Goal: Transaction & Acquisition: Purchase product/service

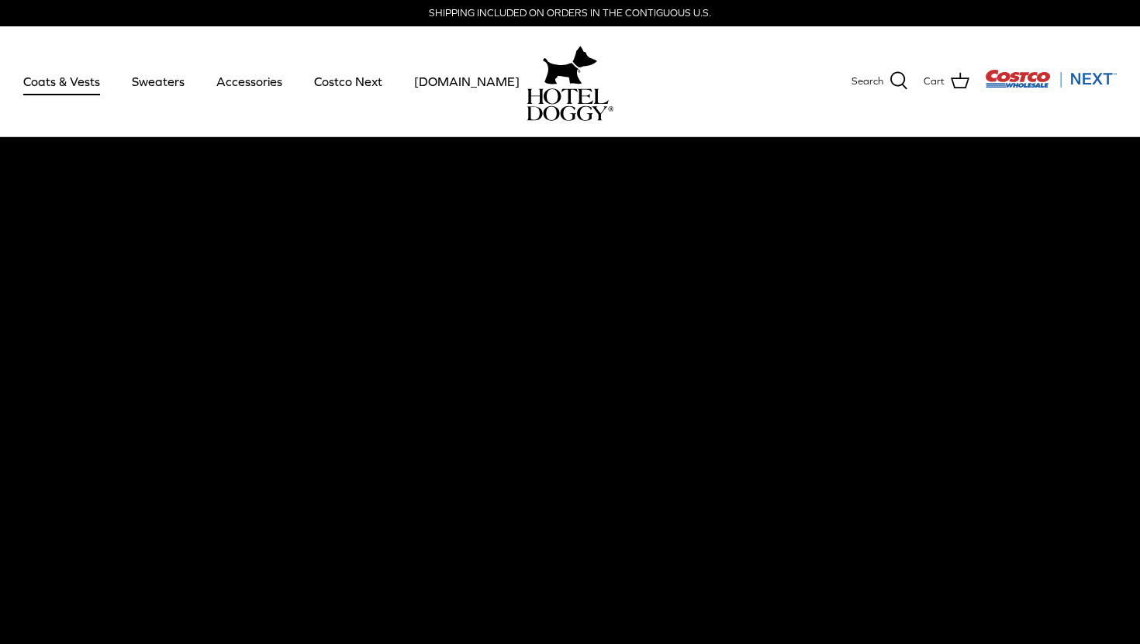
click at [86, 81] on link "Coats & Vests" at bounding box center [61, 81] width 105 height 53
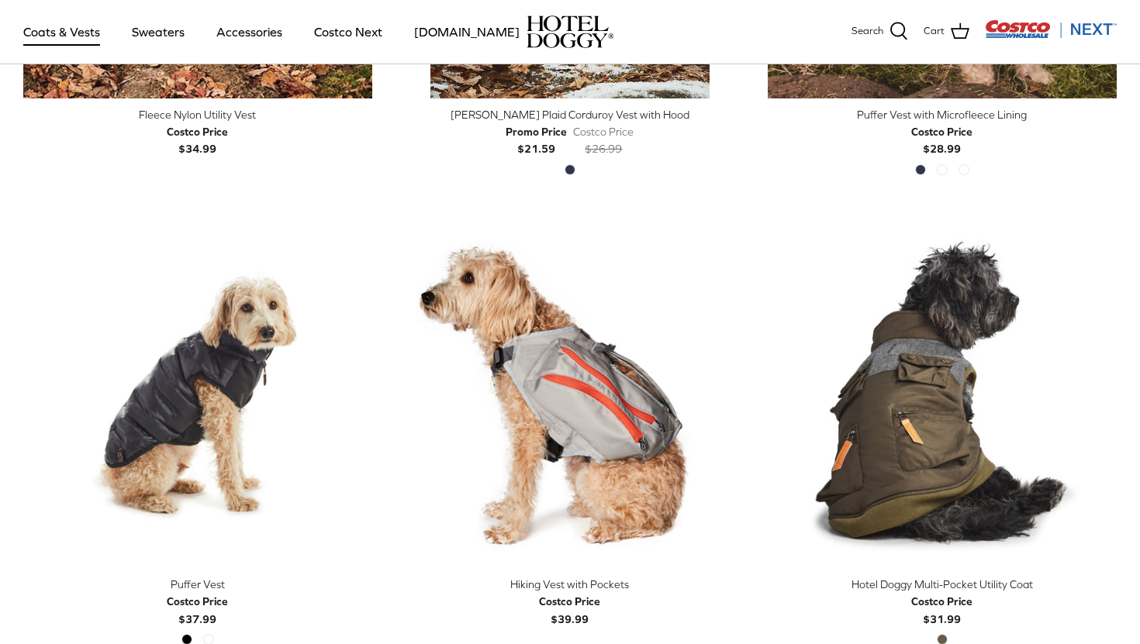
scroll to position [2187, 0]
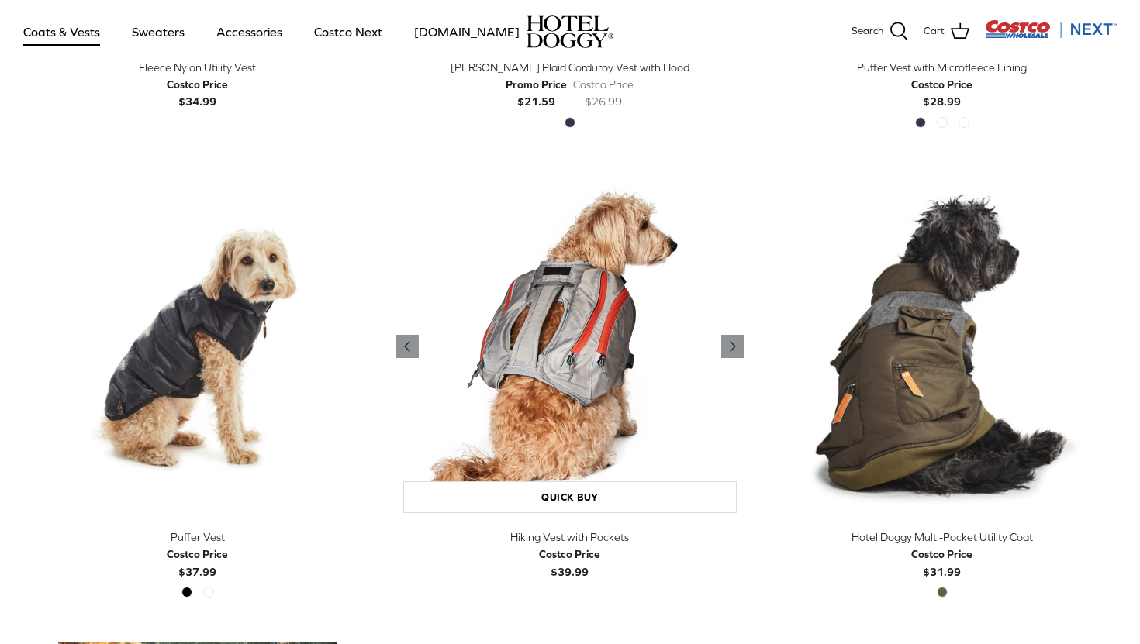
click at [563, 401] on img "Hiking Vest with Pockets" at bounding box center [570, 346] width 349 height 349
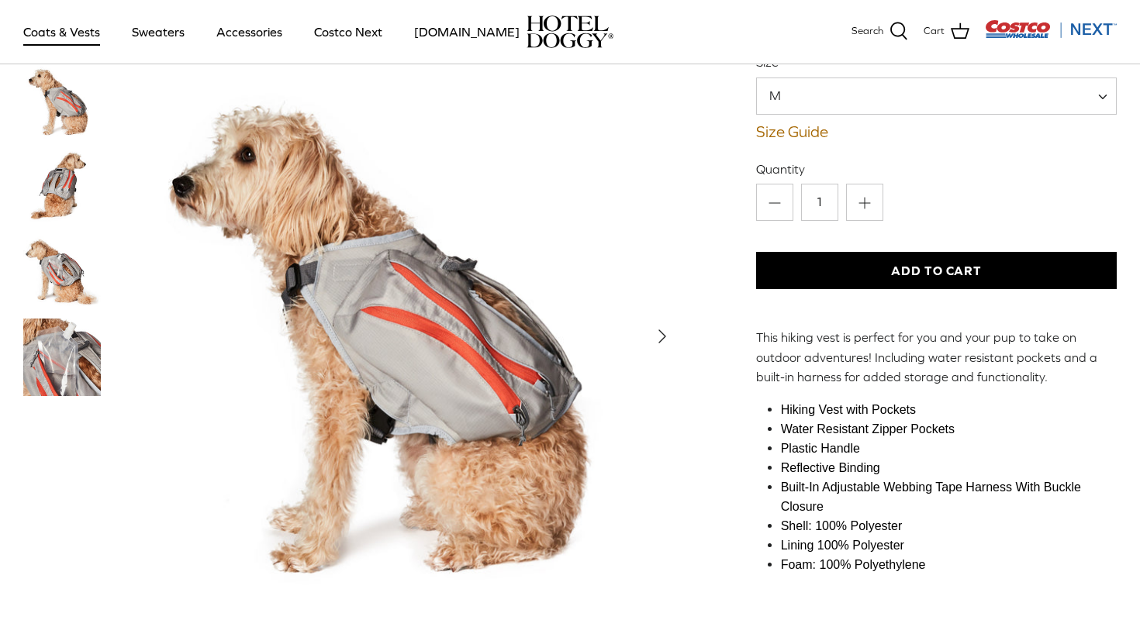
scroll to position [165, 0]
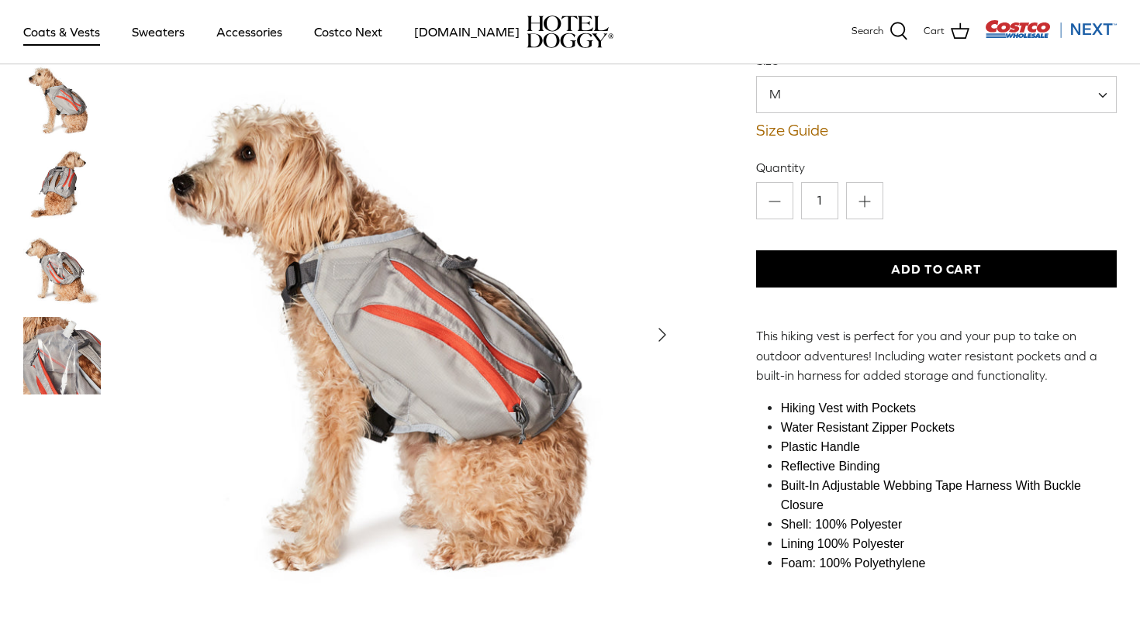
click at [70, 355] on img "Thumbnail Link" at bounding box center [62, 356] width 78 height 78
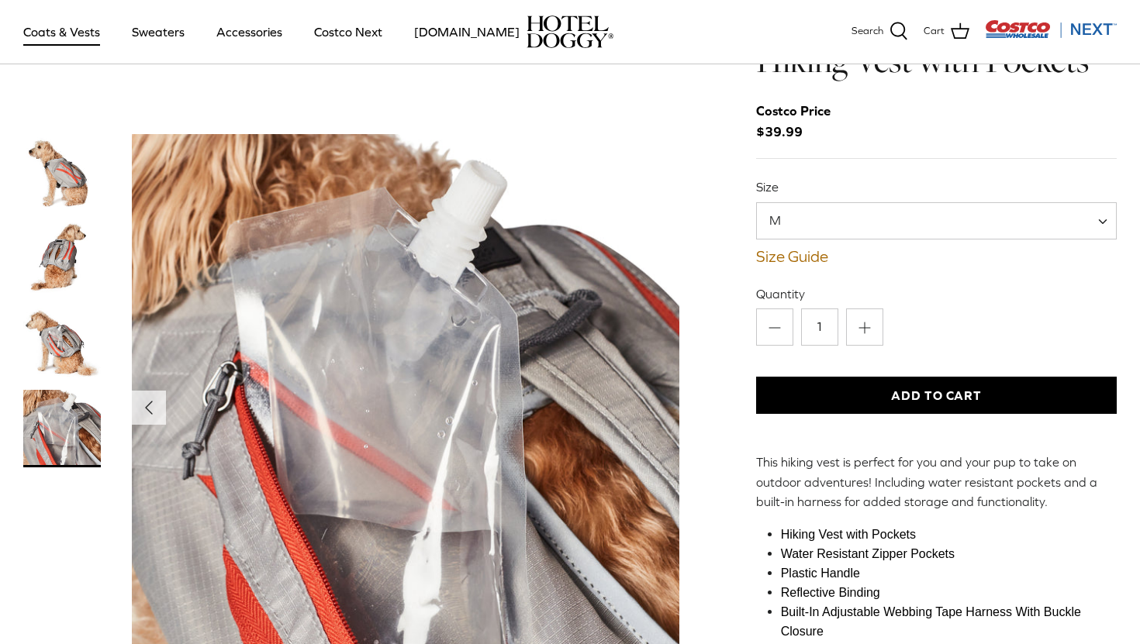
scroll to position [43, 0]
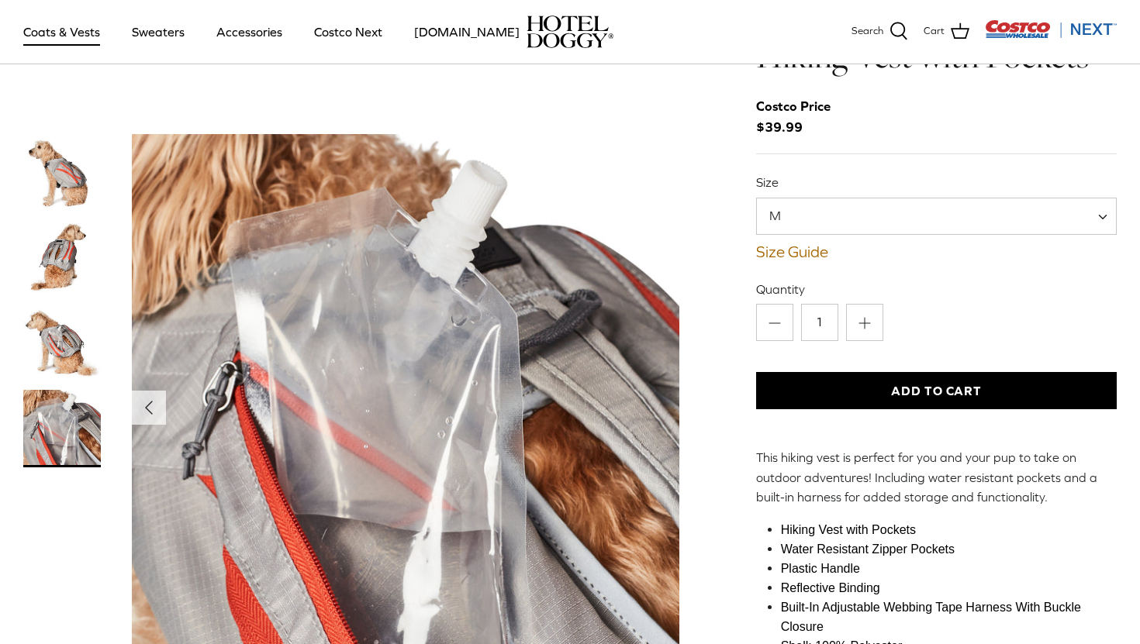
click at [46, 336] on img "Thumbnail Link" at bounding box center [62, 344] width 78 height 78
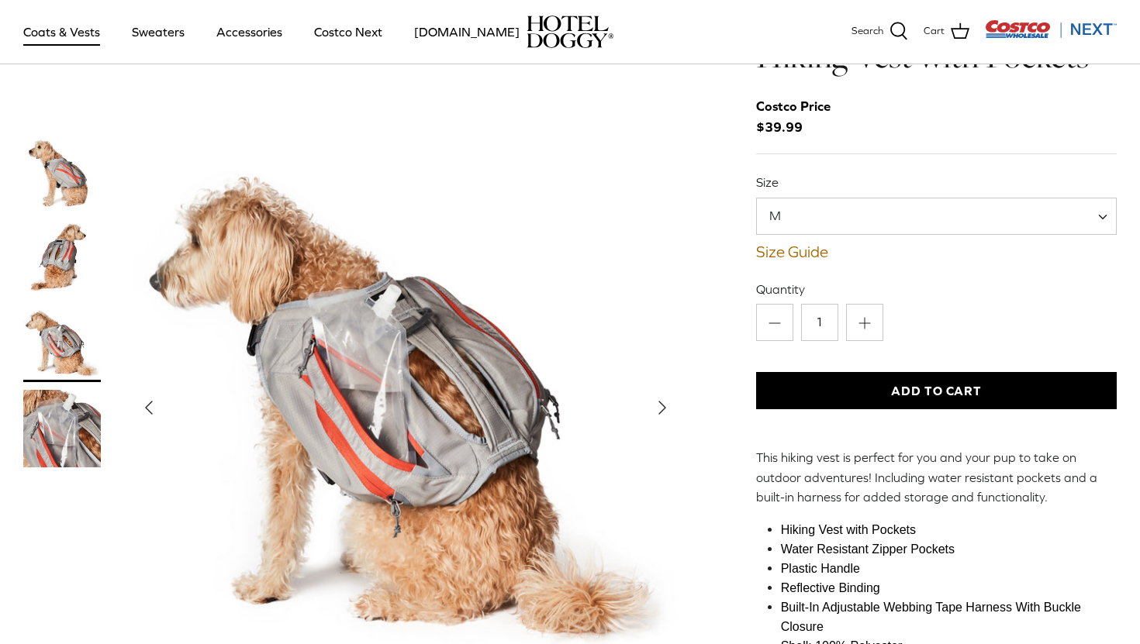
click at [454, 394] on img "Show Gallery" at bounding box center [406, 408] width 548 height 548
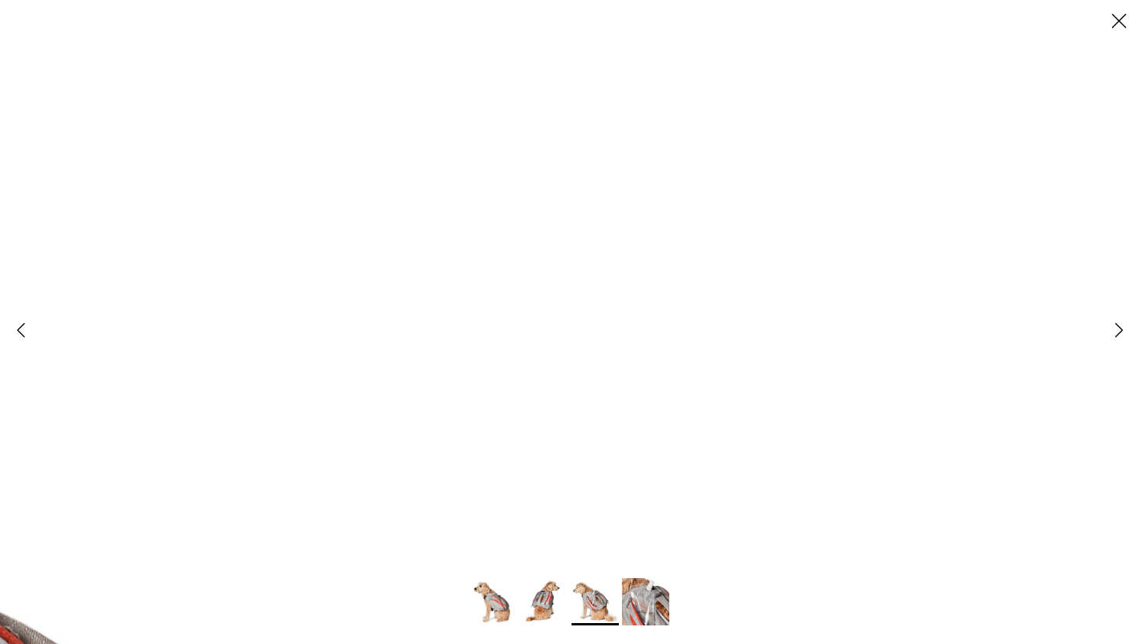
click at [1124, 20] on icon "Close" at bounding box center [1119, 21] width 26 height 26
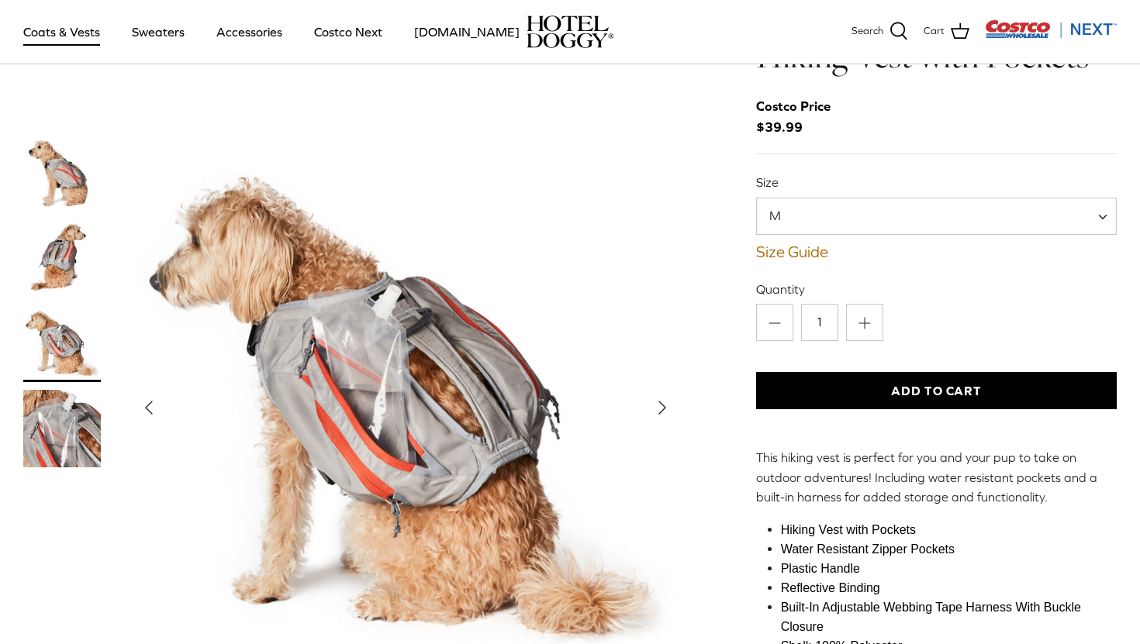
click at [40, 258] on img "Thumbnail Link" at bounding box center [62, 258] width 78 height 78
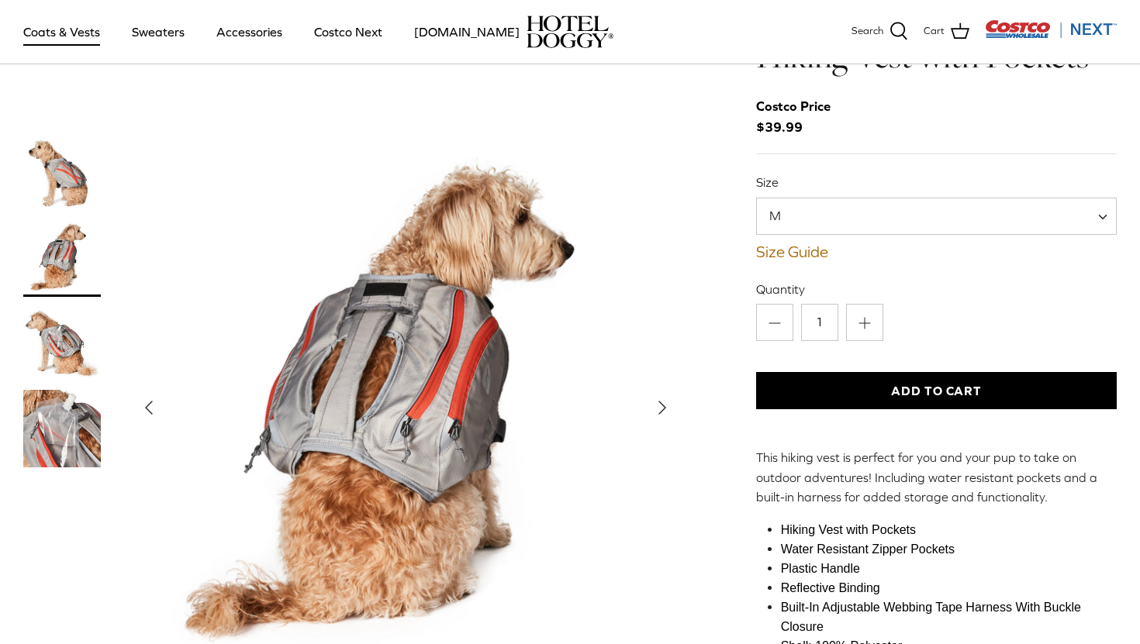
click at [70, 185] on img "Thumbnail Link" at bounding box center [62, 173] width 78 height 78
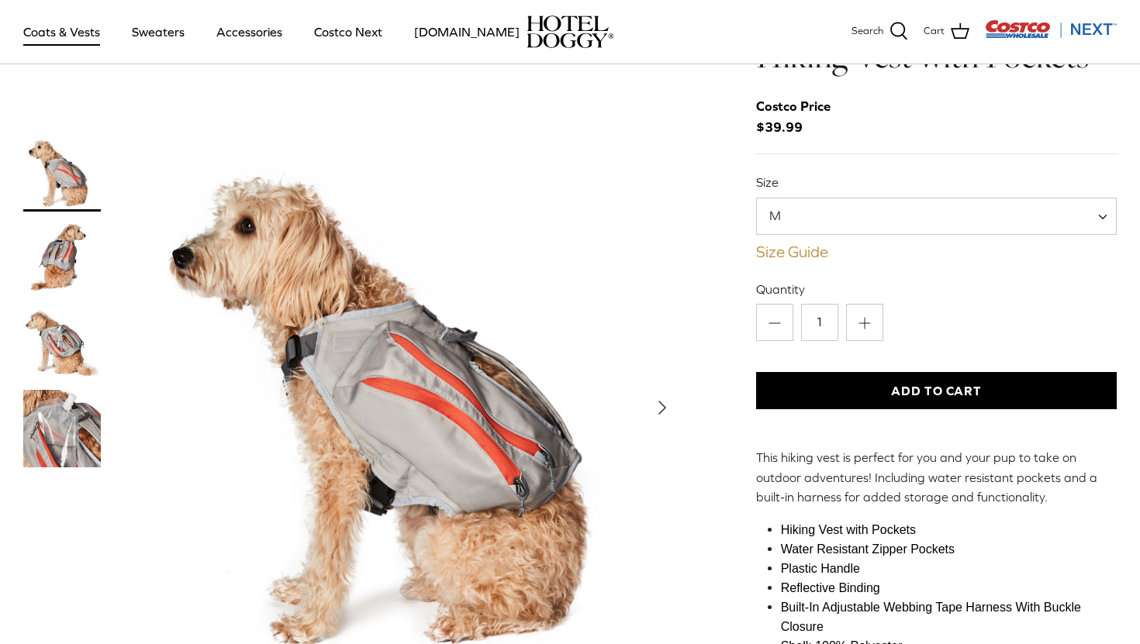
click at [799, 254] on link "Size Guide" at bounding box center [936, 252] width 361 height 19
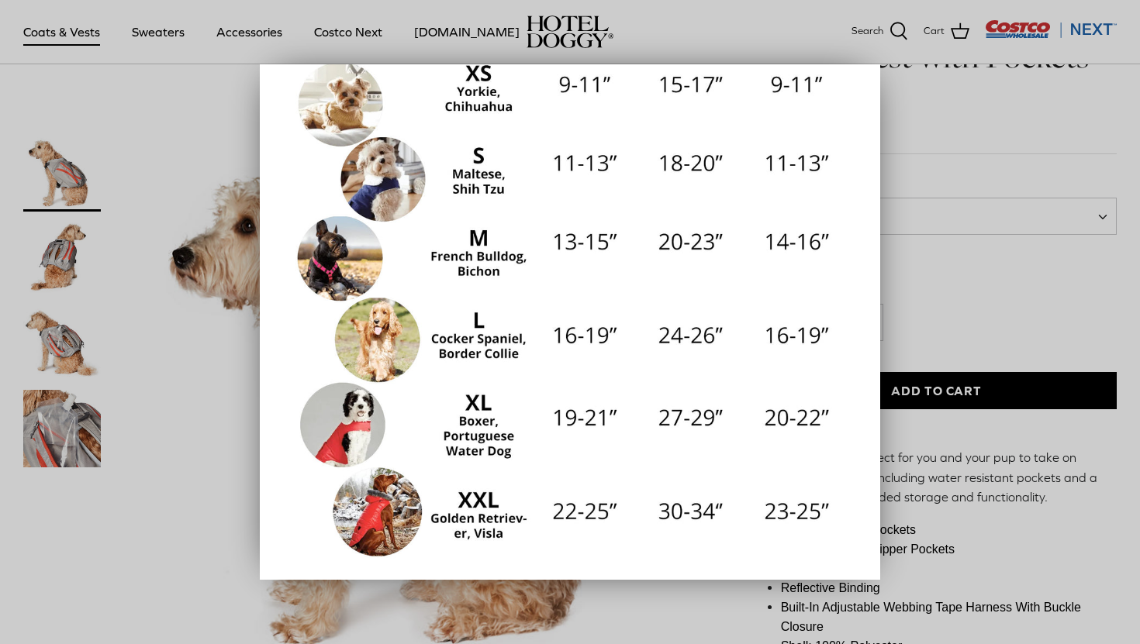
scroll to position [277, 0]
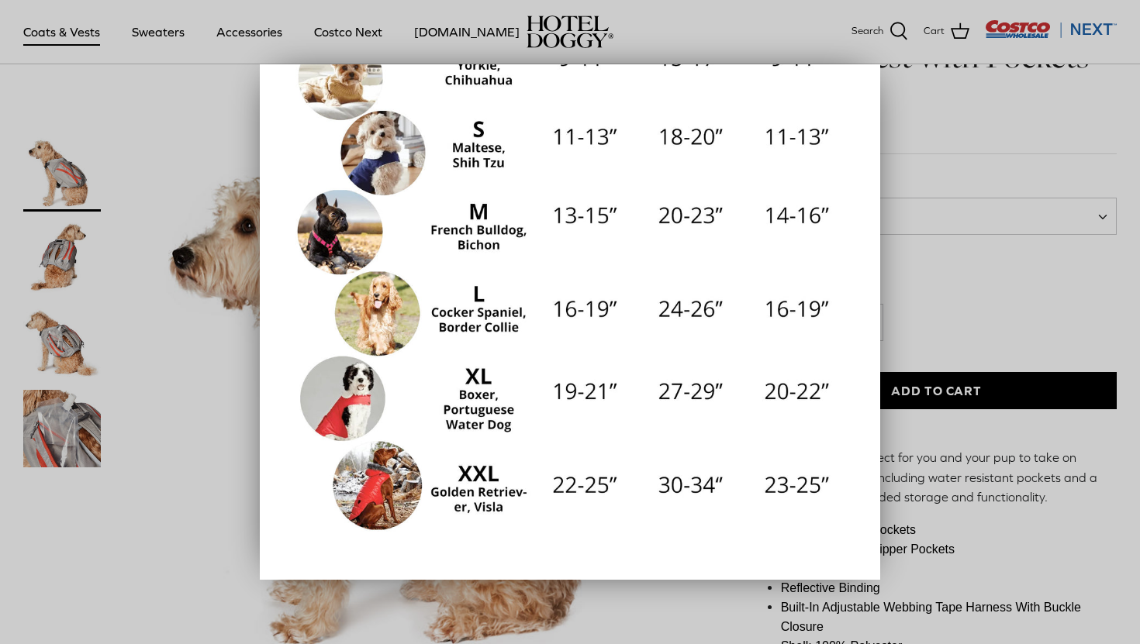
click at [174, 544] on div at bounding box center [570, 322] width 1140 height 644
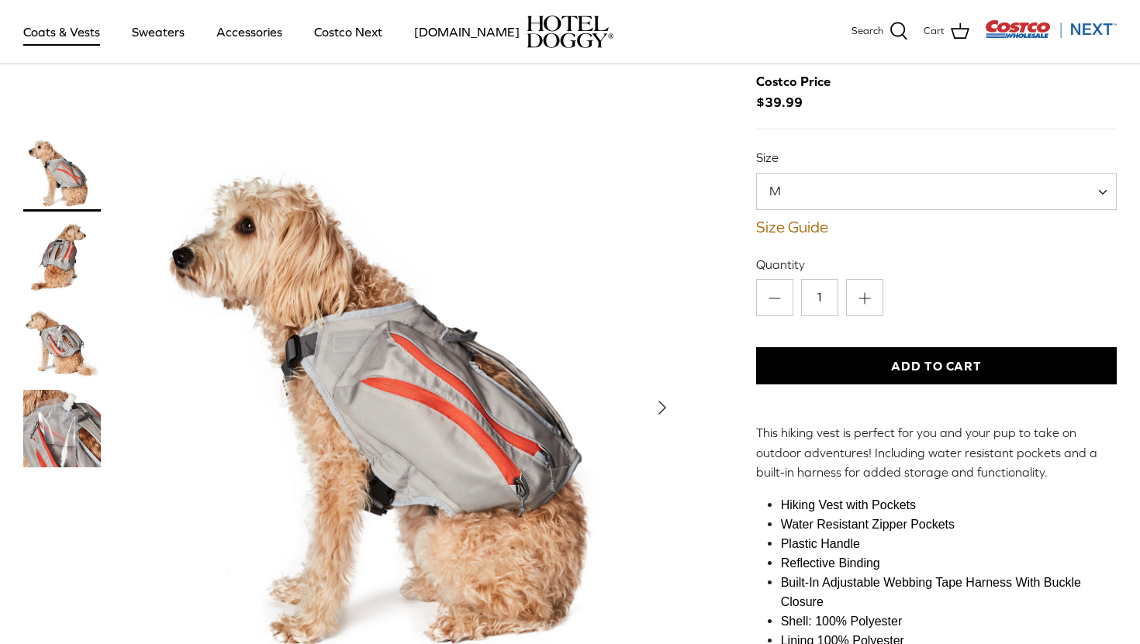
scroll to position [83, 0]
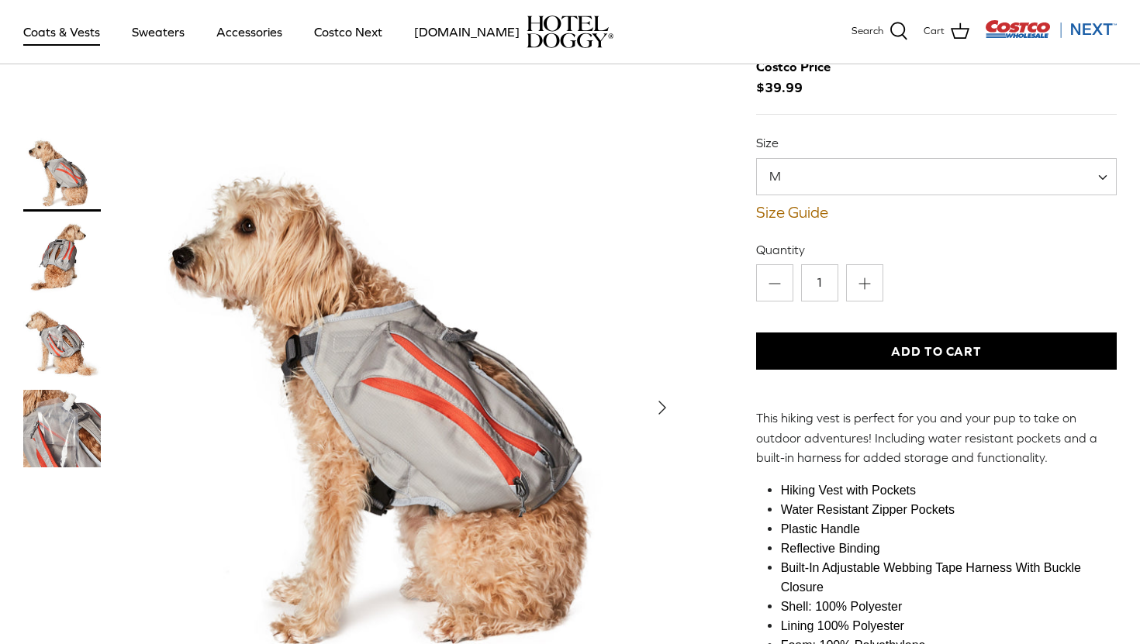
click at [60, 258] on img "Thumbnail Link" at bounding box center [62, 258] width 78 height 78
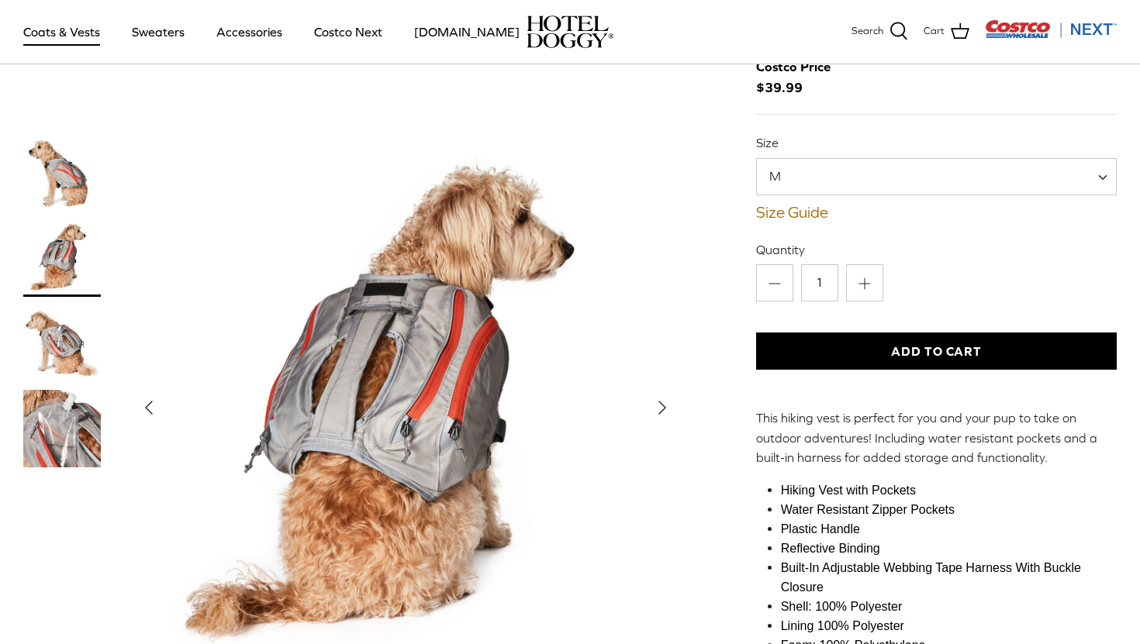
click at [66, 178] on img "Thumbnail Link" at bounding box center [62, 173] width 78 height 78
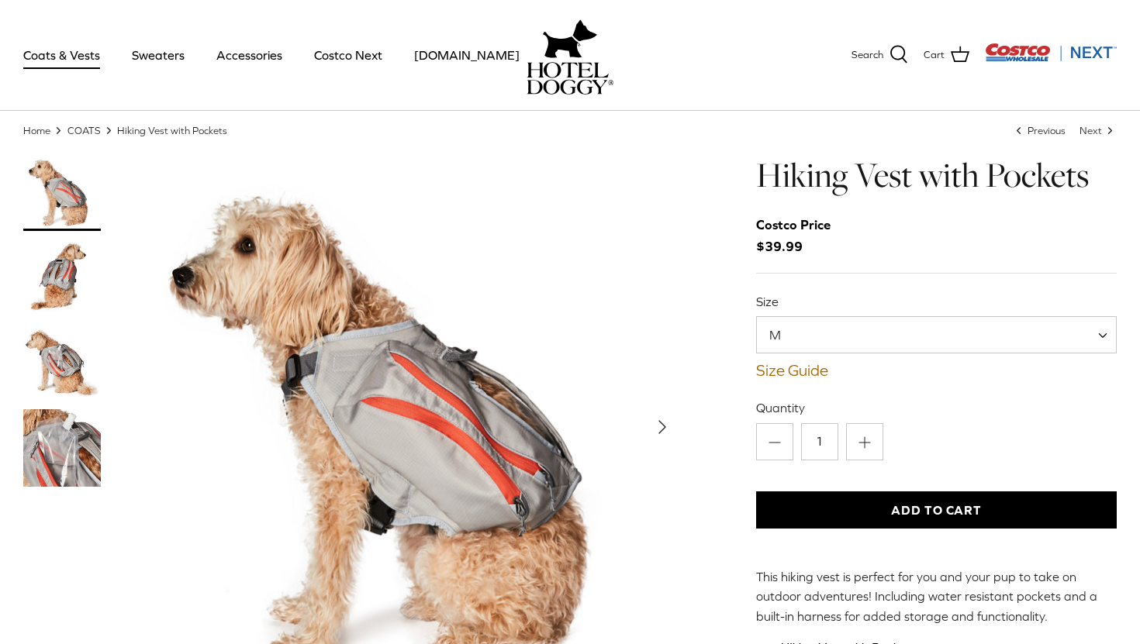
scroll to position [0, 0]
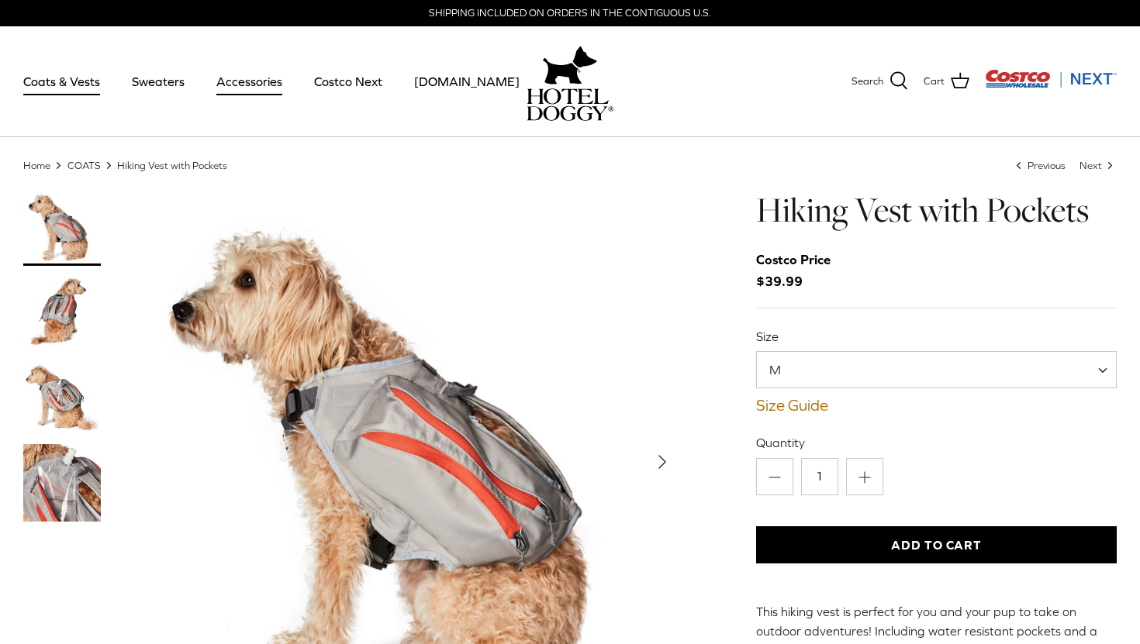
click at [254, 79] on link "Accessories" at bounding box center [249, 81] width 94 height 53
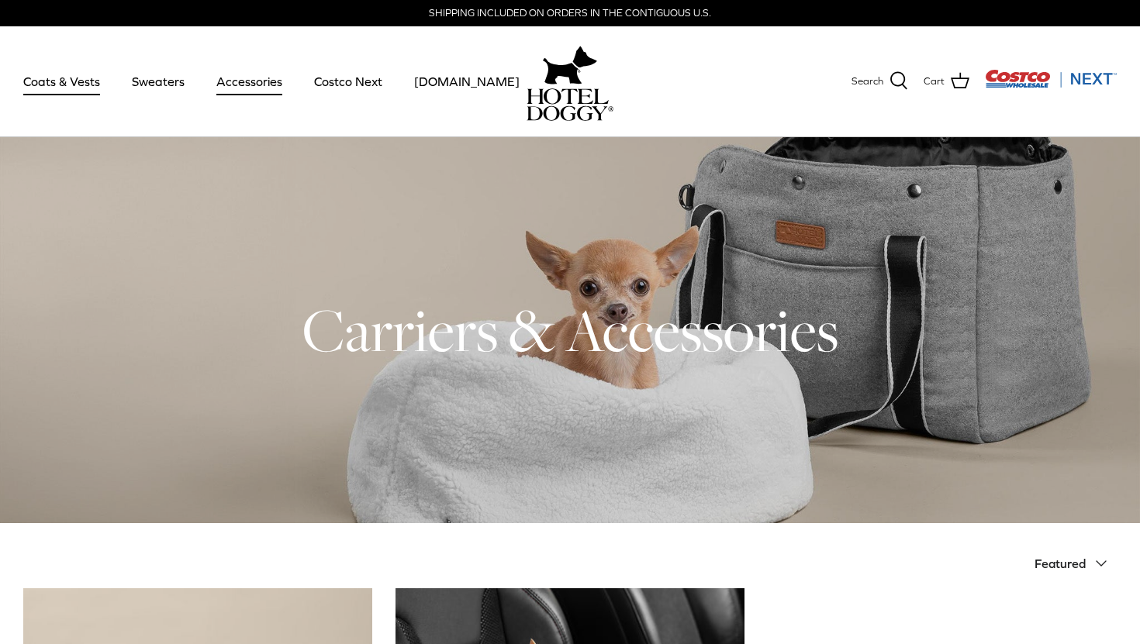
click at [65, 82] on link "Coats & Vests" at bounding box center [61, 81] width 105 height 53
